Goal: Check status

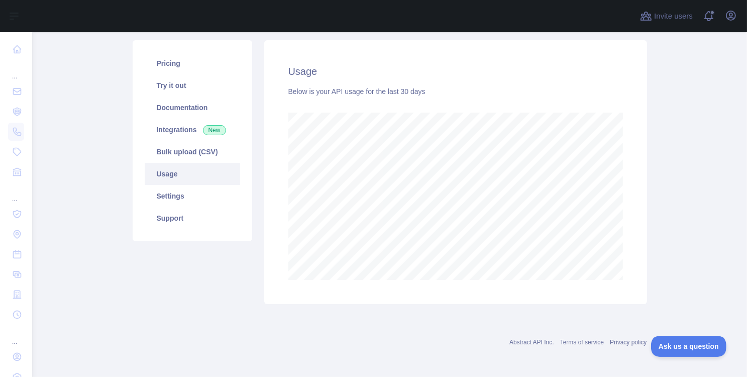
scroll to position [114, 0]
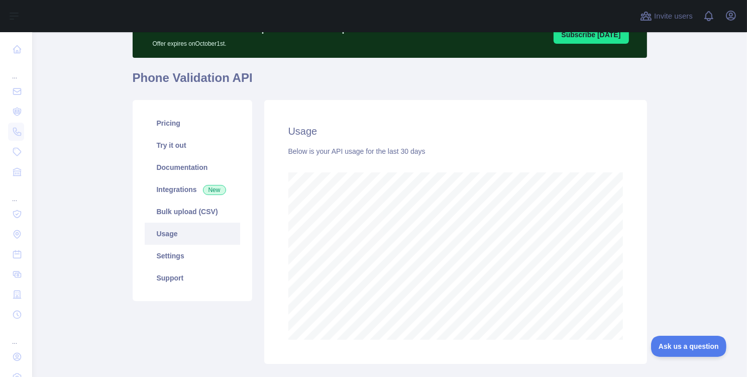
scroll to position [114, 0]
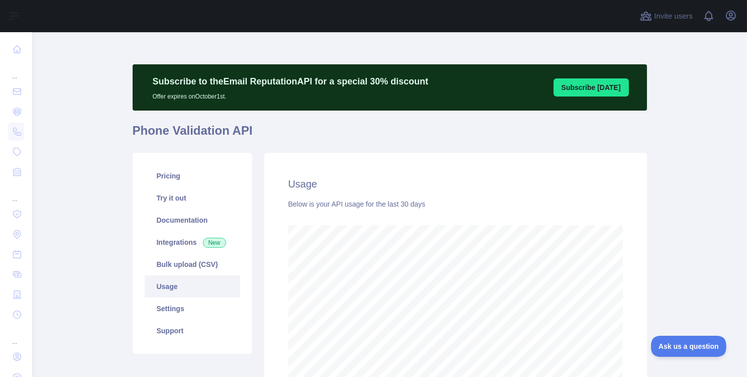
scroll to position [60, 0]
